Goal: Find specific page/section: Find specific page/section

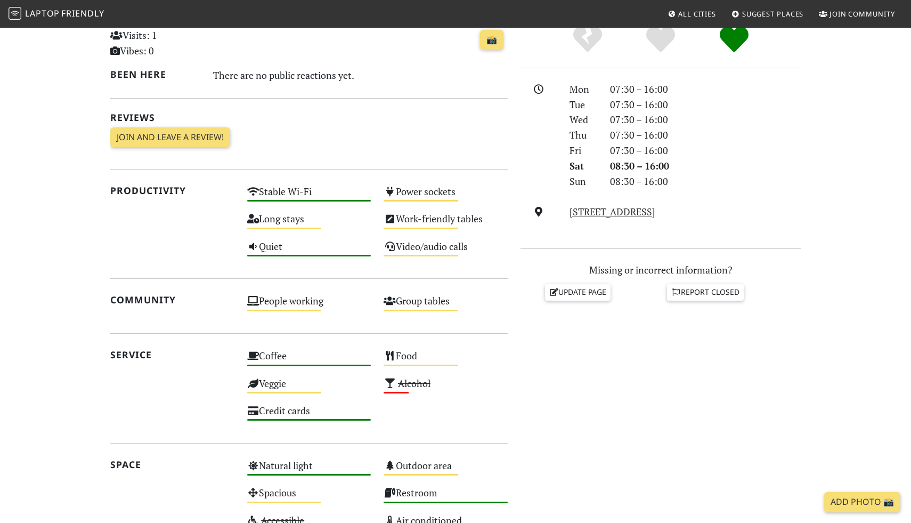
scroll to position [268, 0]
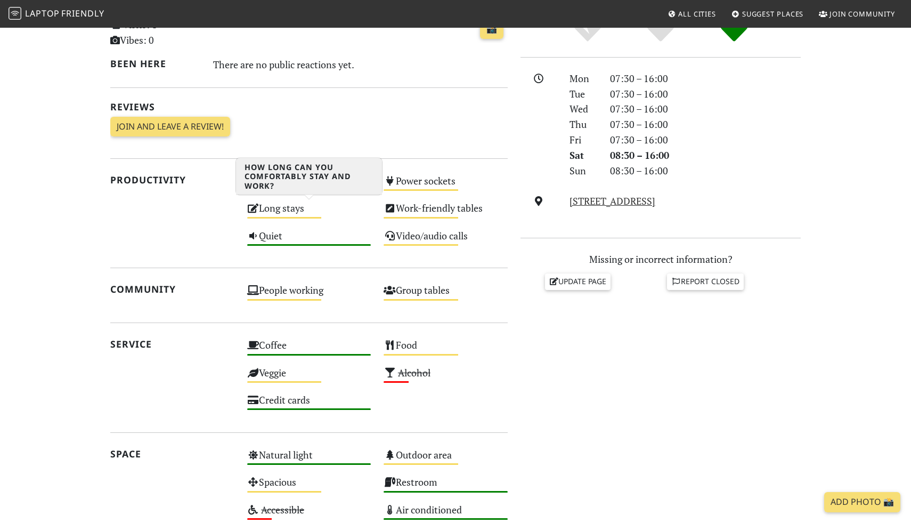
click at [292, 211] on div "Long stays Medium" at bounding box center [309, 212] width 137 height 27
click at [696, 9] on span "All Cities" at bounding box center [697, 14] width 38 height 10
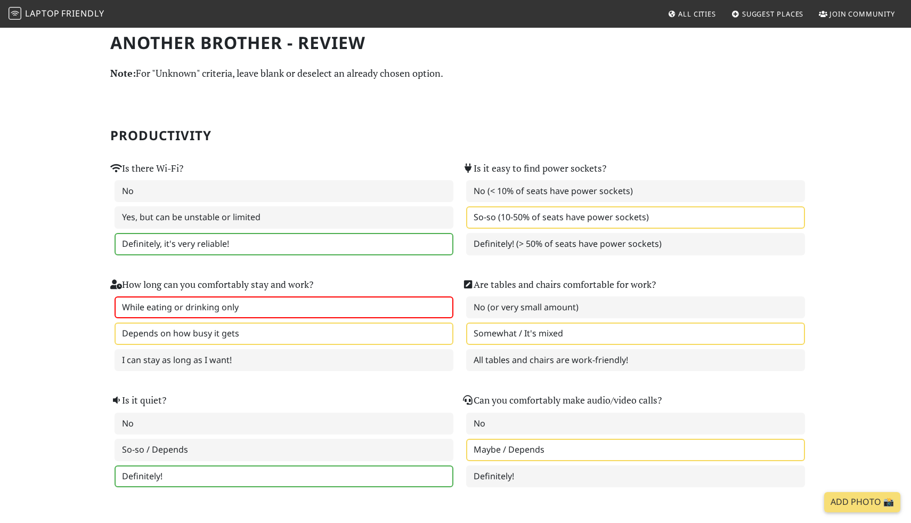
scroll to position [5, 0]
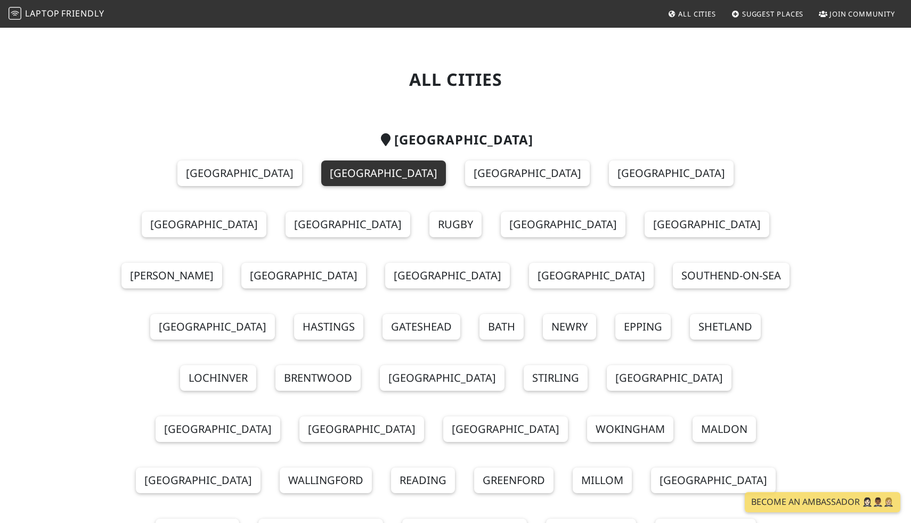
click at [321, 173] on link "London" at bounding box center [383, 173] width 125 height 26
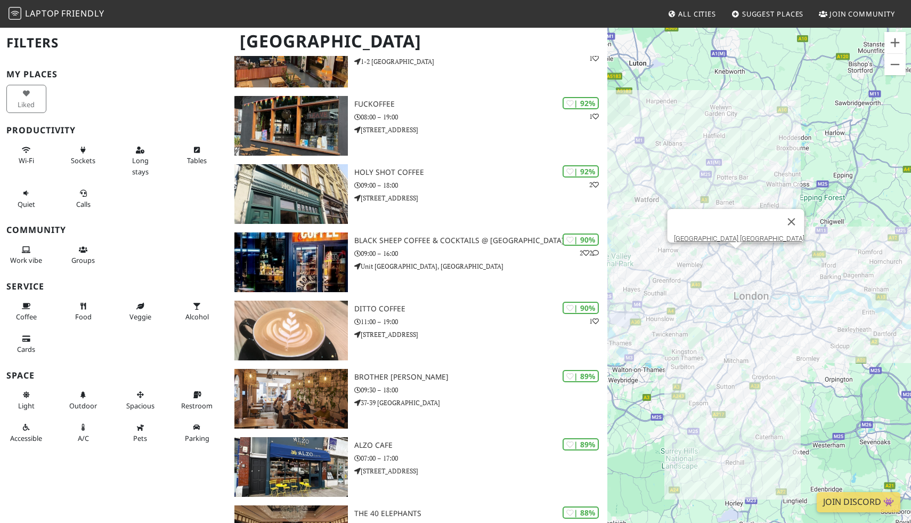
scroll to position [55, 0]
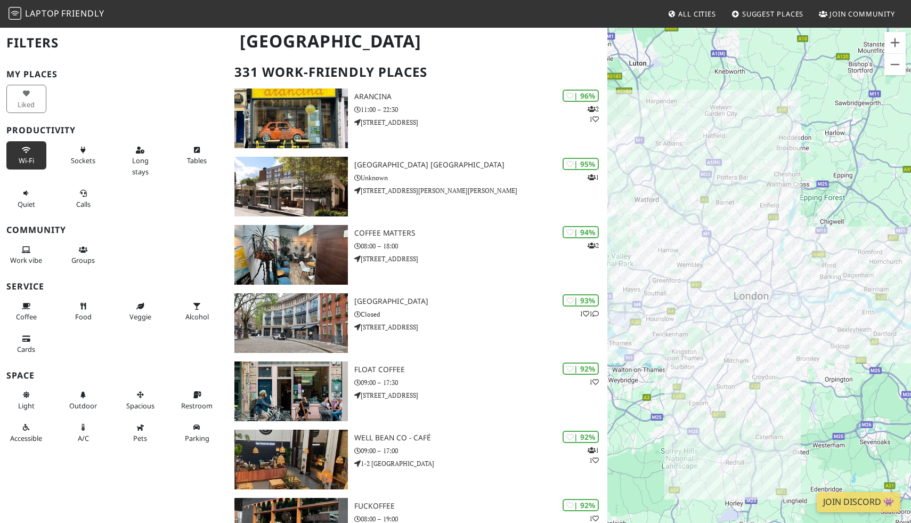
click at [22, 158] on span "Wi-Fi" at bounding box center [26, 161] width 15 height 10
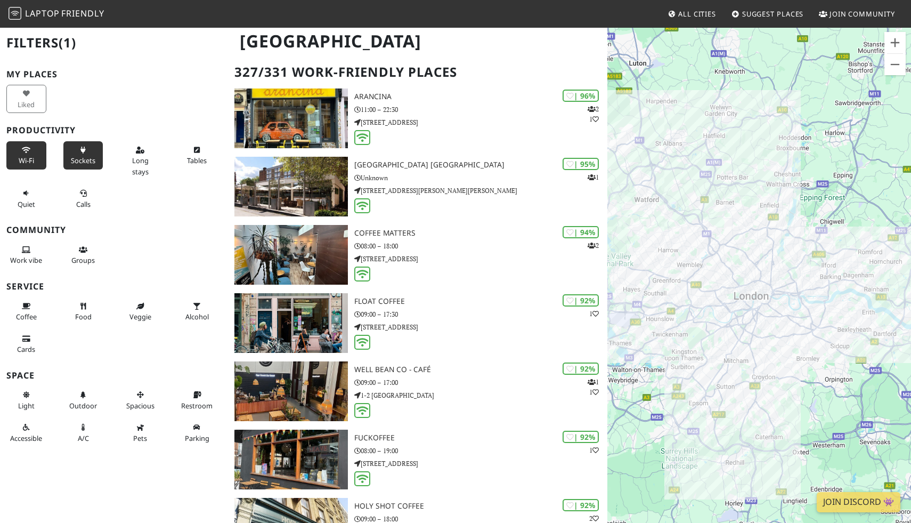
click at [73, 162] on span "Sockets" at bounding box center [83, 161] width 25 height 10
click at [129, 156] on button "Long stays" at bounding box center [140, 160] width 40 height 39
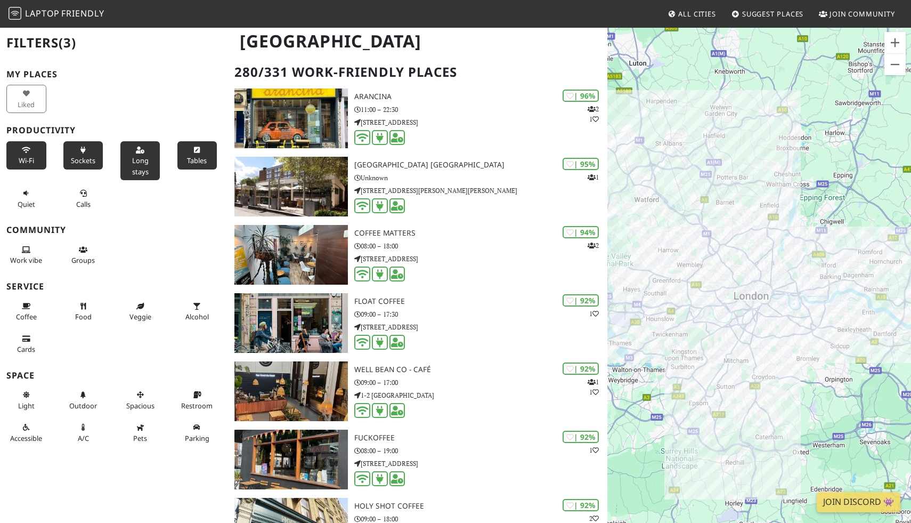
click at [181, 156] on button "Tables" at bounding box center [197, 155] width 40 height 28
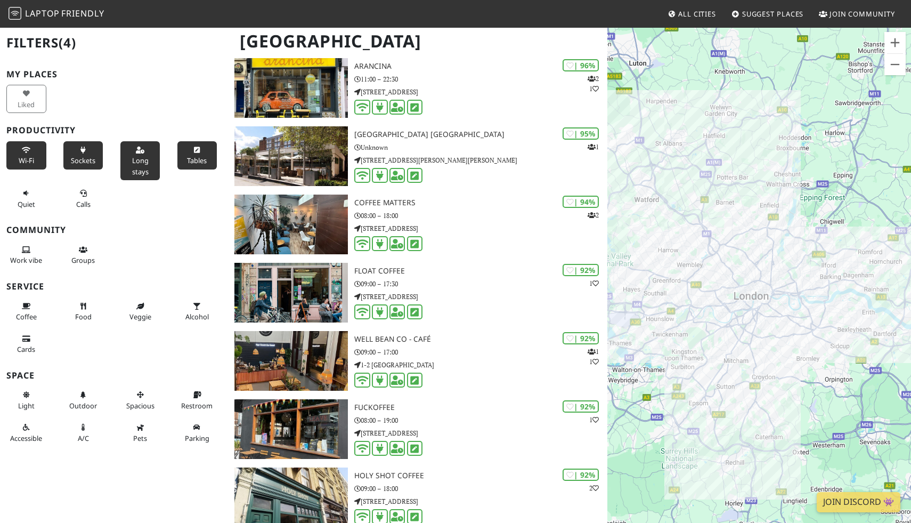
scroll to position [88, 0]
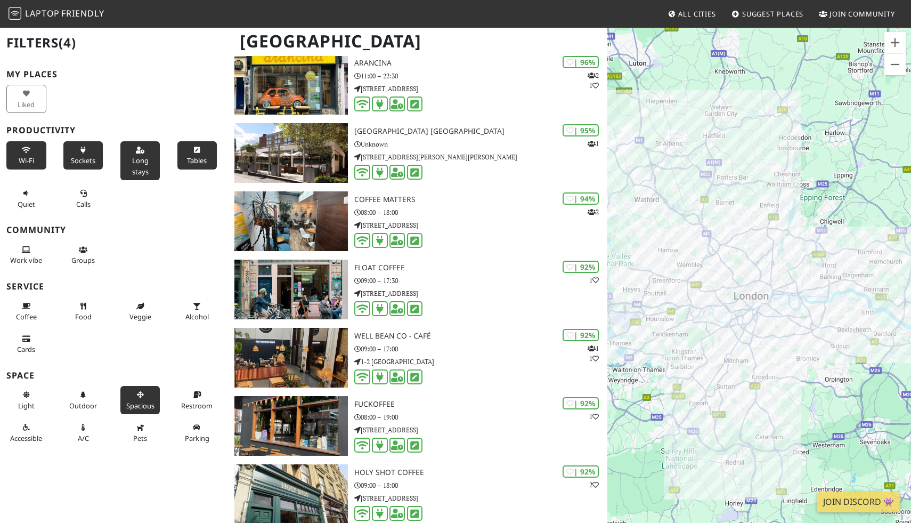
click at [136, 399] on button "Spacious" at bounding box center [140, 400] width 40 height 28
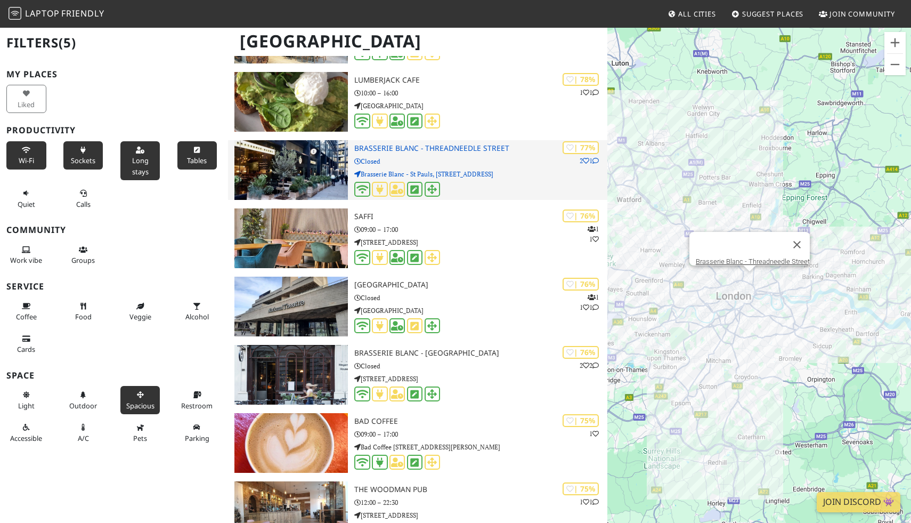
scroll to position [3575, 0]
